Goal: Task Accomplishment & Management: Manage account settings

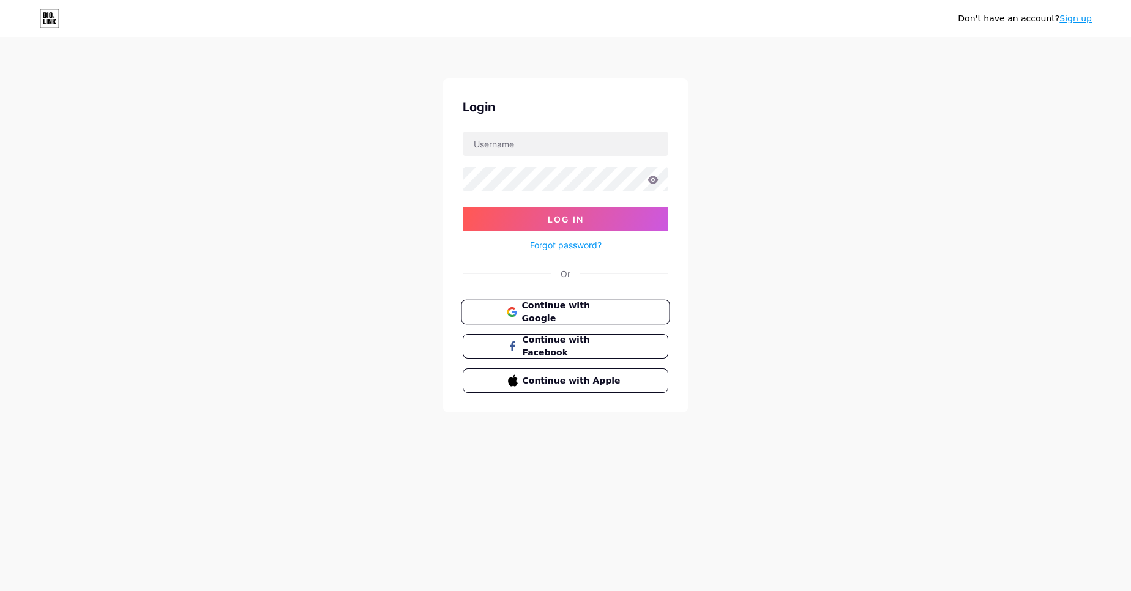
click at [558, 309] on span "Continue with Google" at bounding box center [573, 312] width 102 height 26
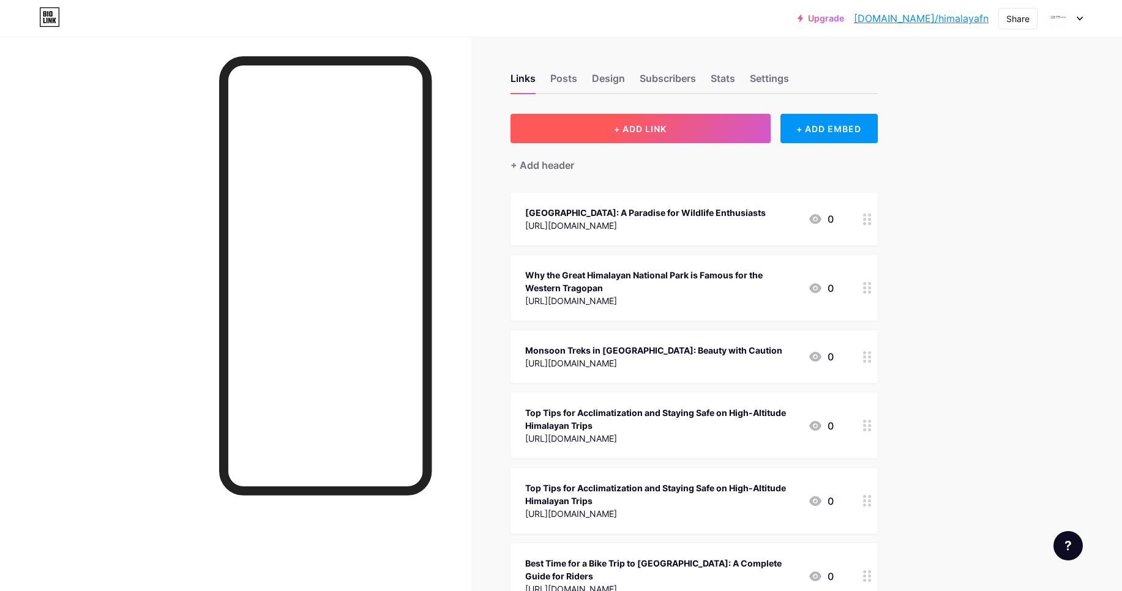
click at [671, 132] on button "+ ADD LINK" at bounding box center [641, 128] width 260 height 29
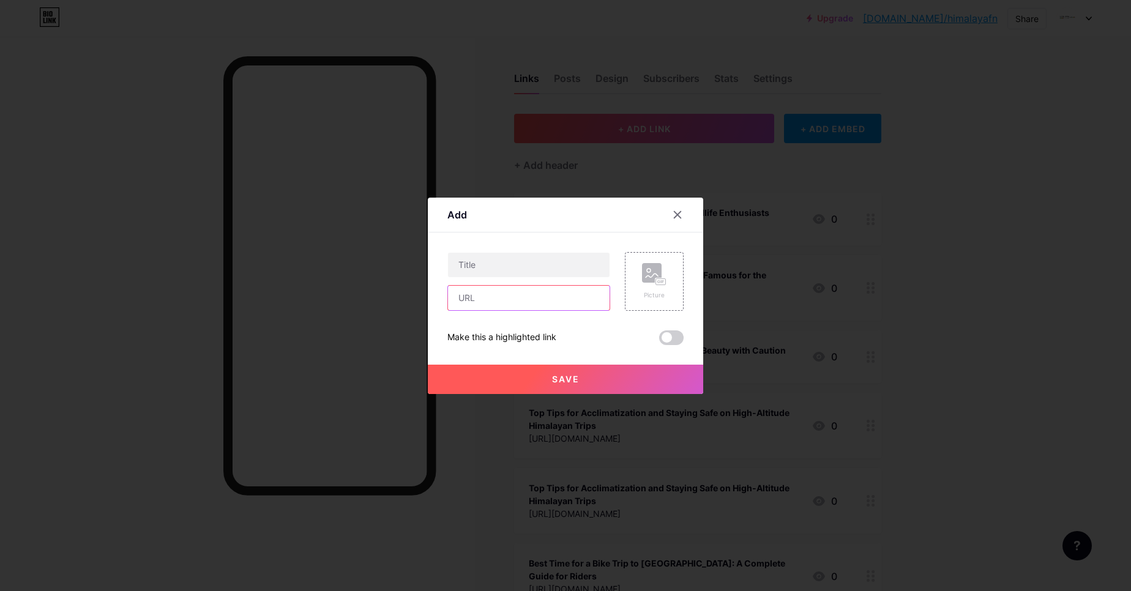
click at [522, 298] on input "text" at bounding box center [529, 298] width 162 height 24
paste input "https://doc.clickup.com/90161295220/d/h/2kz0gbvm-656/23ea259c2d77105"
type input "https://doc.clickup.com/90161295220/d/h/2kz0gbvm-656/23ea259c2d77105"
click at [672, 339] on span at bounding box center [671, 338] width 24 height 15
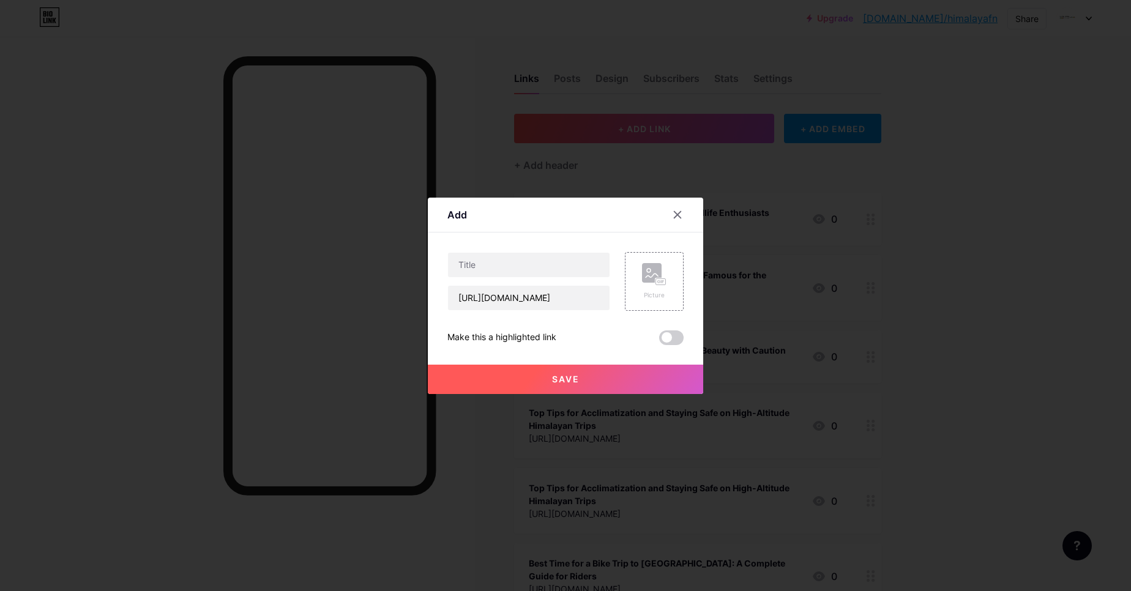
scroll to position [0, 0]
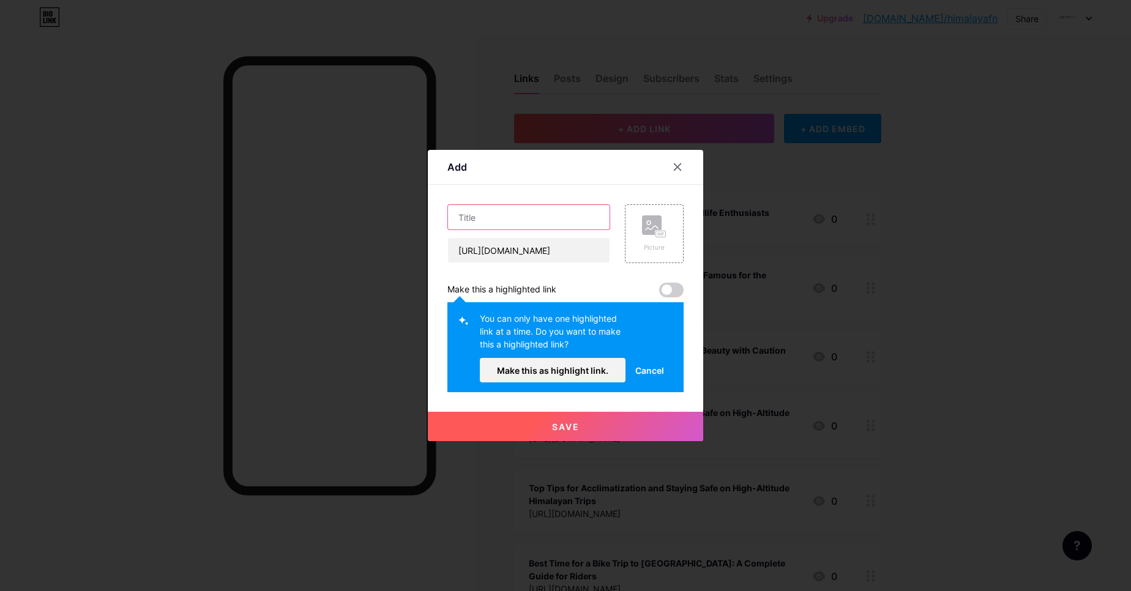
click at [523, 219] on input "text" at bounding box center [529, 217] width 162 height 24
paste input "Tirthan Valley vs Jibhi: Which Himachal Destination Should You Visit in 2025"
type input "Tirthan Valley vs Jibhi: Which Himachal Destination Should You Visit in 2025"
click at [676, 292] on span at bounding box center [671, 290] width 24 height 15
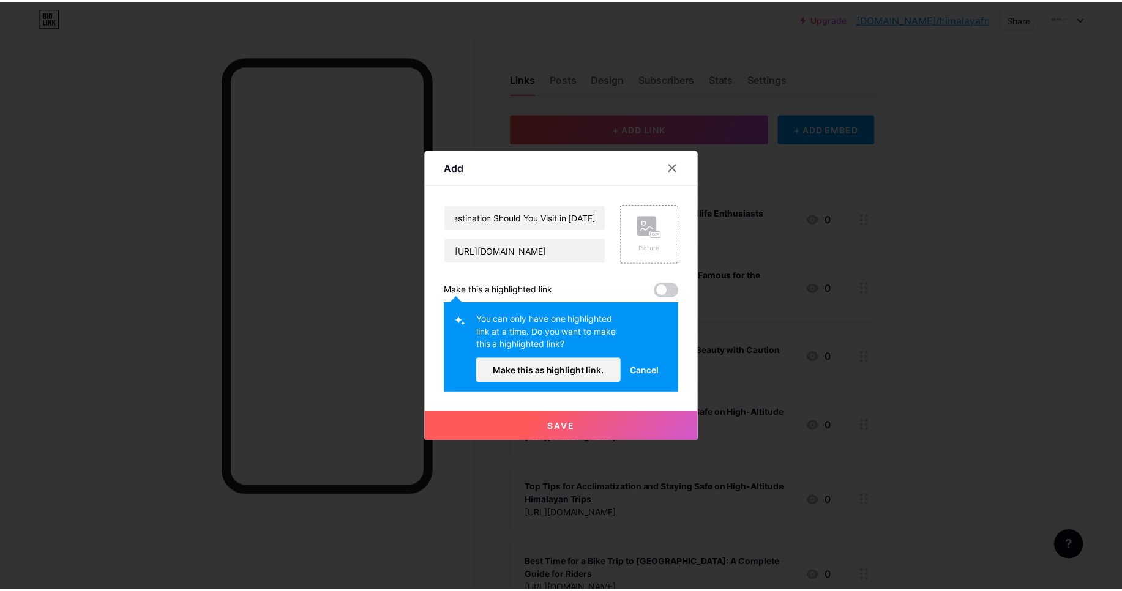
scroll to position [0, 0]
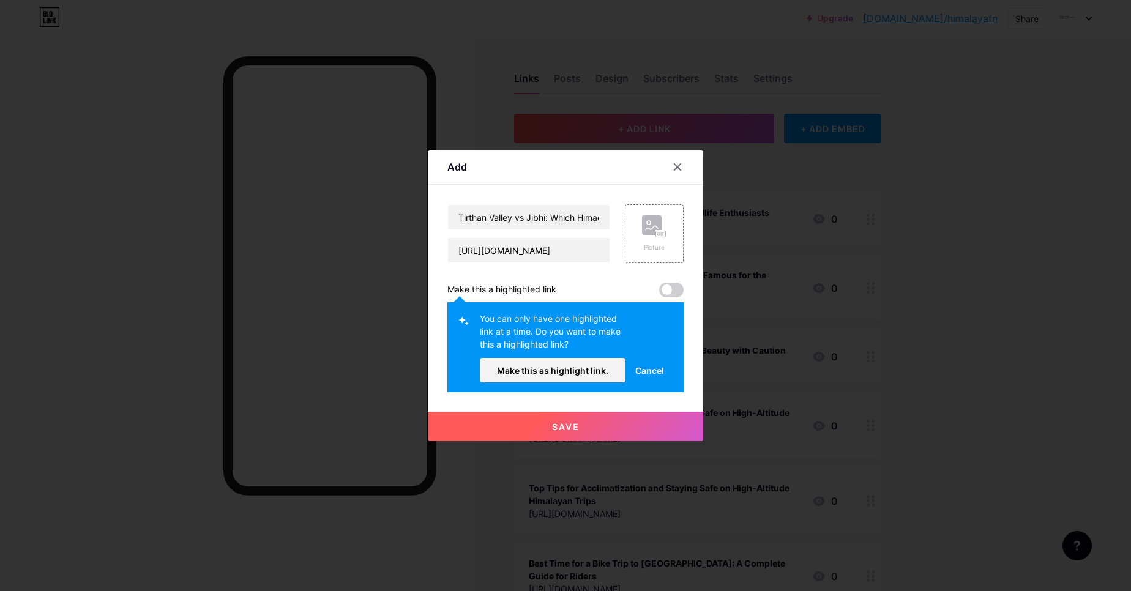
click at [676, 292] on span at bounding box center [671, 290] width 24 height 15
click at [667, 289] on span at bounding box center [671, 290] width 24 height 15
click at [672, 293] on span at bounding box center [671, 290] width 24 height 15
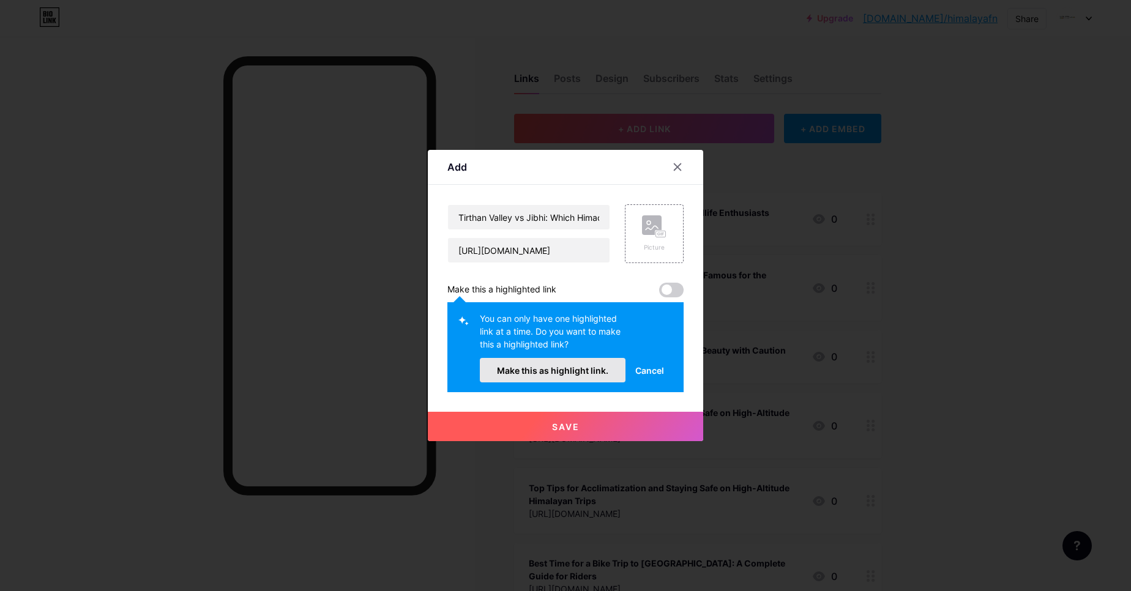
click at [588, 368] on span "Make this as highlight link." at bounding box center [552, 370] width 111 height 10
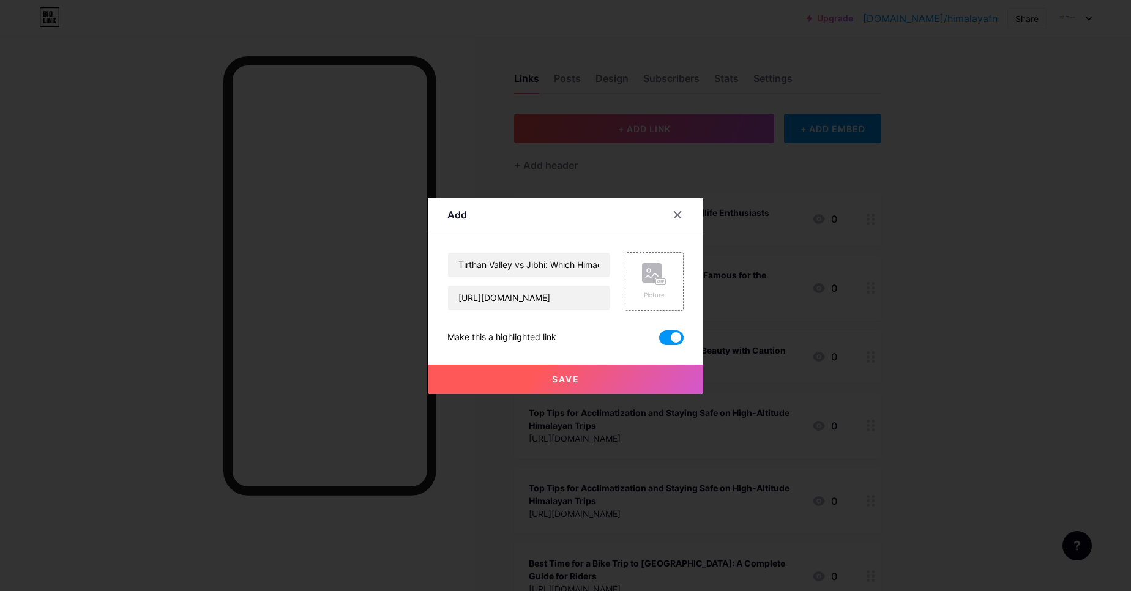
click at [542, 386] on button "Save" at bounding box center [565, 379] width 275 height 29
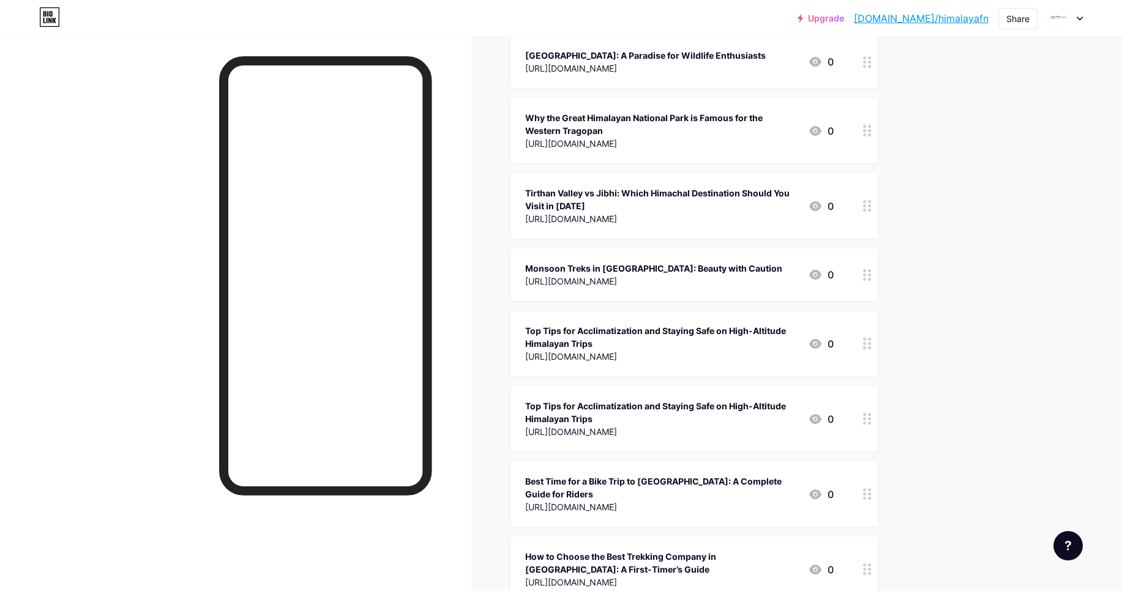
scroll to position [160, 0]
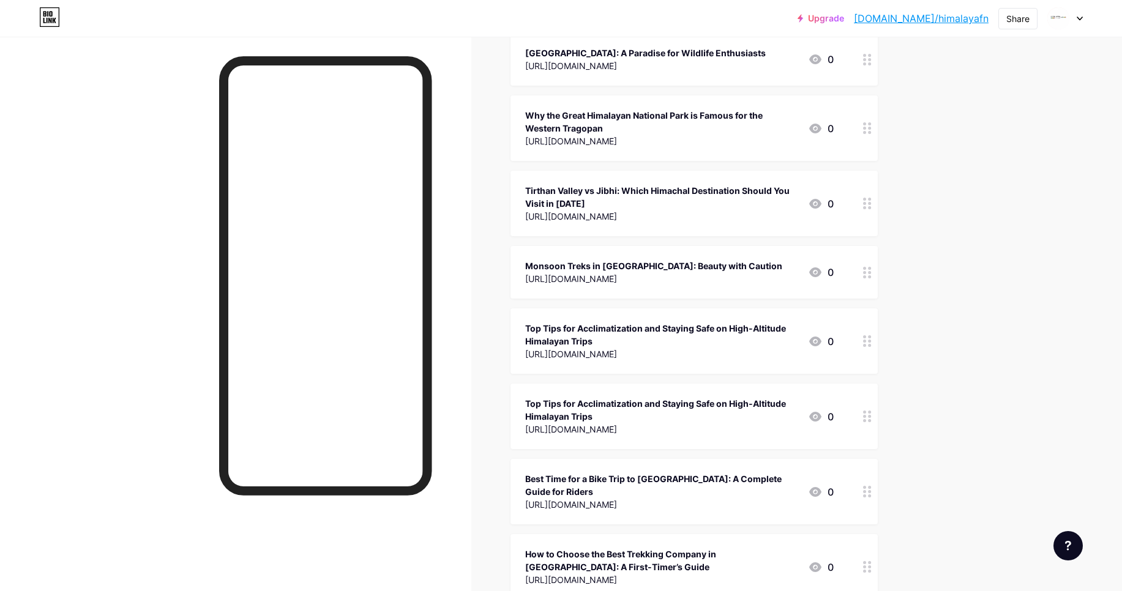
click at [863, 417] on div at bounding box center [867, 417] width 21 height 66
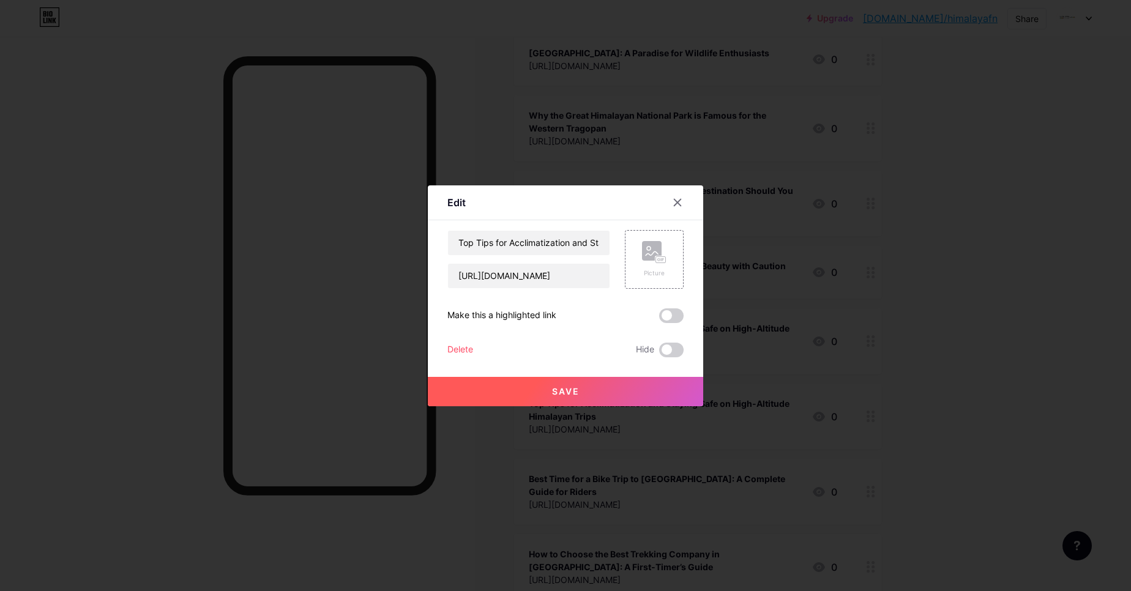
click at [467, 338] on div "Top Tips for Acclimatization and Staying Safe on High-Altitude Himalayan Trips …" at bounding box center [566, 293] width 236 height 127
click at [468, 347] on div "Delete" at bounding box center [461, 350] width 26 height 15
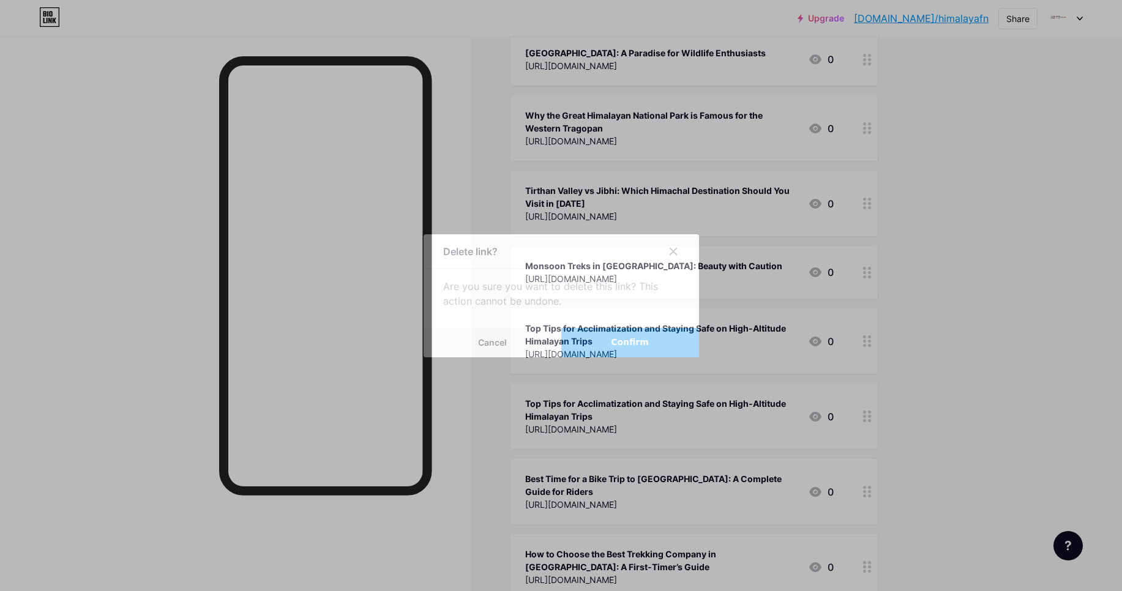
click at [639, 348] on span "Confirm" at bounding box center [630, 342] width 38 height 13
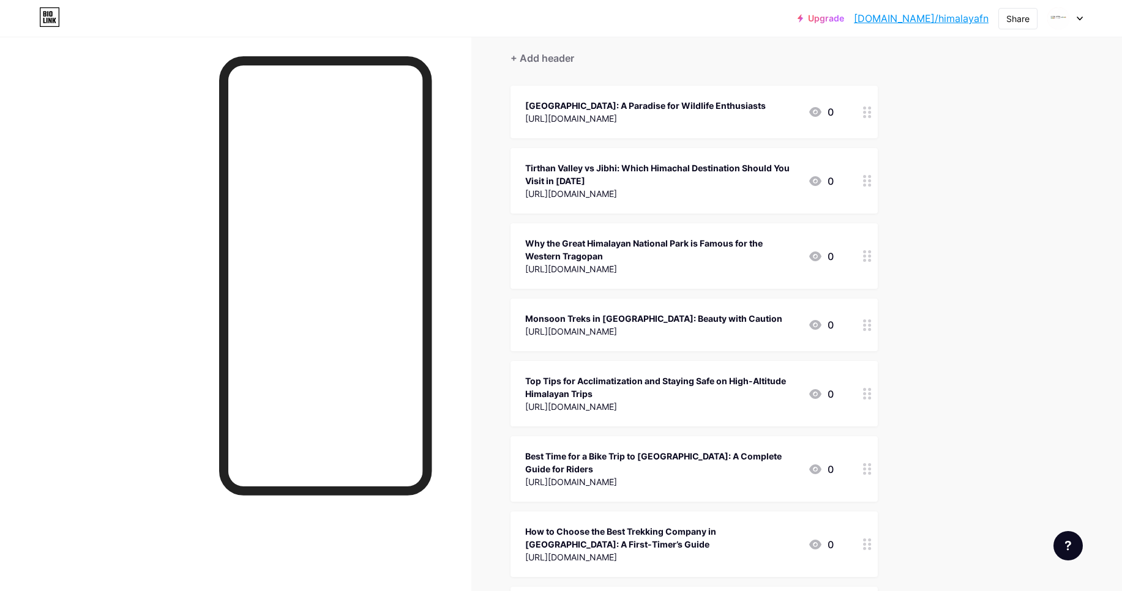
scroll to position [86, 0]
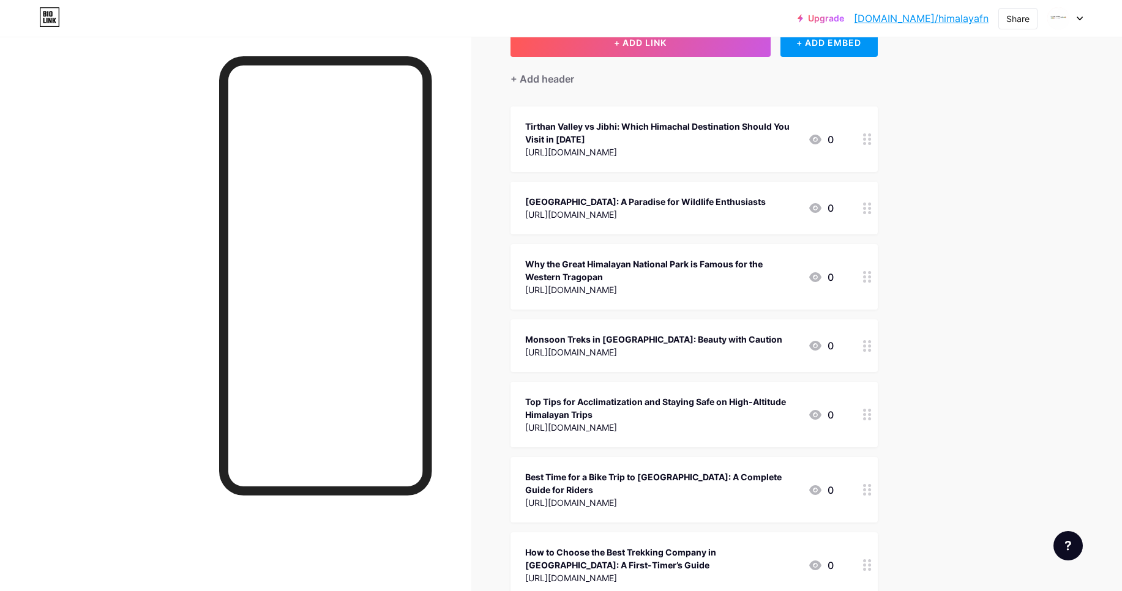
click at [929, 187] on div "Links Posts Design Subscribers Stats Settings + ADD LINK + ADD EMBED + Add head…" at bounding box center [464, 576] width 929 height 1253
click at [906, 181] on div "Links Posts Design Subscribers Stats Settings + ADD LINK + ADD EMBED + Add head…" at bounding box center [464, 576] width 929 height 1253
click at [996, 18] on div "Upgrade bio.link/himala... bio.link/himalayafn Share Switch accounts Himalayan …" at bounding box center [940, 18] width 285 height 22
click at [1006, 18] on div "Share" at bounding box center [1017, 18] width 23 height 13
click at [982, 51] on div "Copy link" at bounding box center [946, 62] width 182 height 29
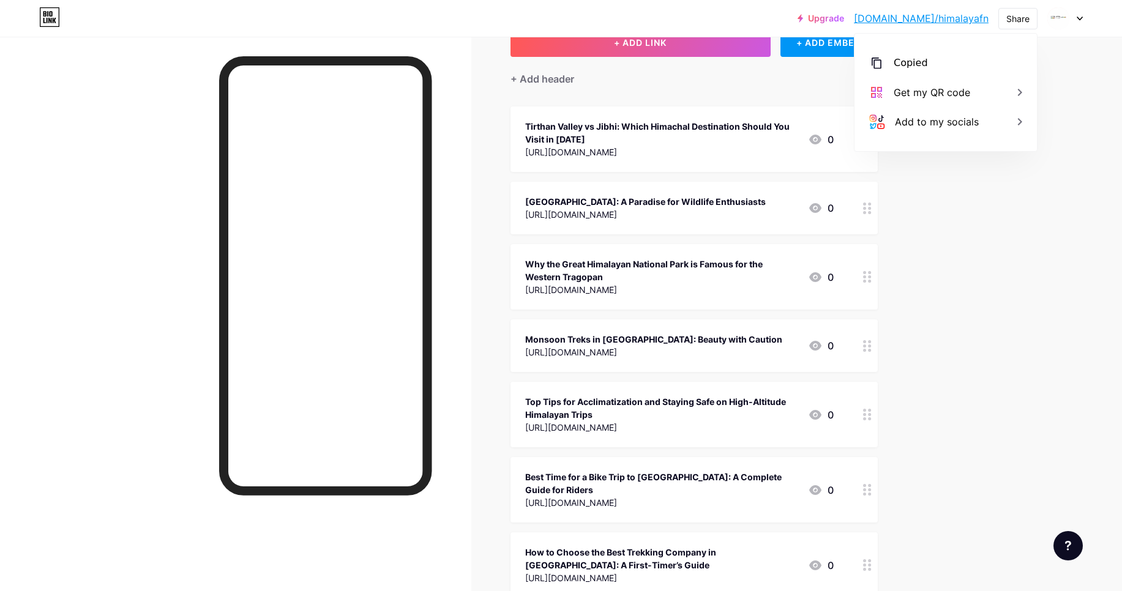
click at [984, 208] on div "Upgrade bio.link/himala... bio.link/himalayafn Share Copied https://bio.link/hi…" at bounding box center [561, 559] width 1122 height 1290
